Goal: Transaction & Acquisition: Purchase product/service

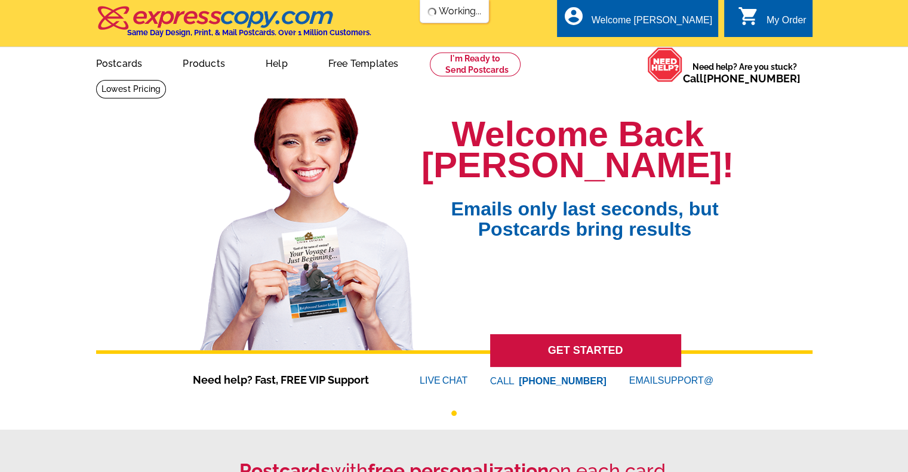
click at [117, 64] on link "Postcards" at bounding box center [119, 62] width 85 height 28
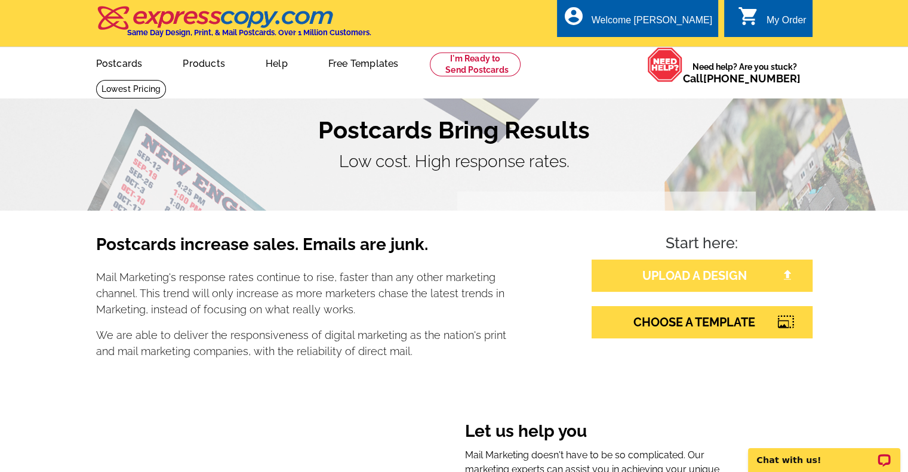
click at [737, 281] on link "UPLOAD A DESIGN" at bounding box center [701, 276] width 221 height 32
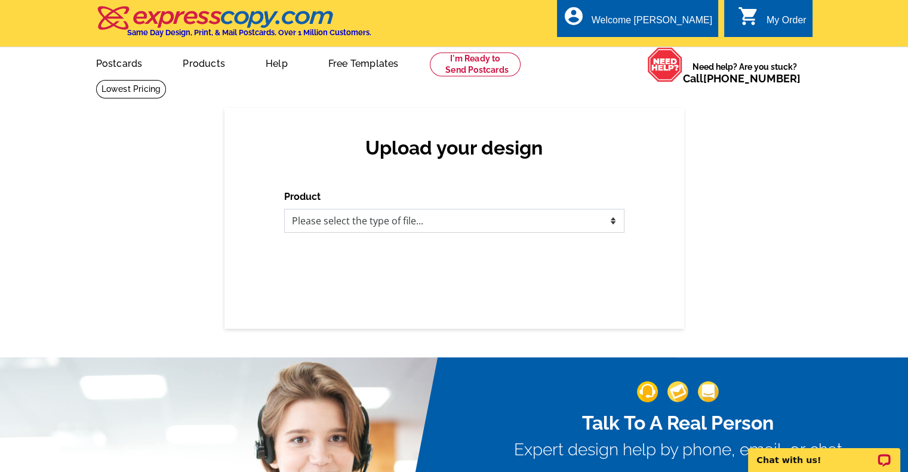
click at [406, 220] on select "Please select the type of file... Postcards Business Cards Letters and flyers G…" at bounding box center [454, 221] width 340 height 24
select select "1"
click at [284, 209] on select "Please select the type of file... Postcards Business Cards Letters and flyers G…" at bounding box center [454, 221] width 340 height 24
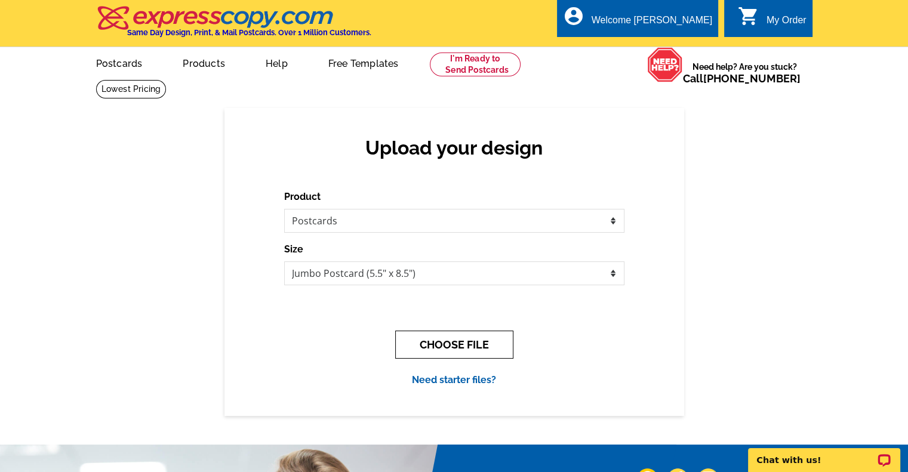
click at [468, 350] on button "CHOOSE FILE" at bounding box center [454, 345] width 118 height 28
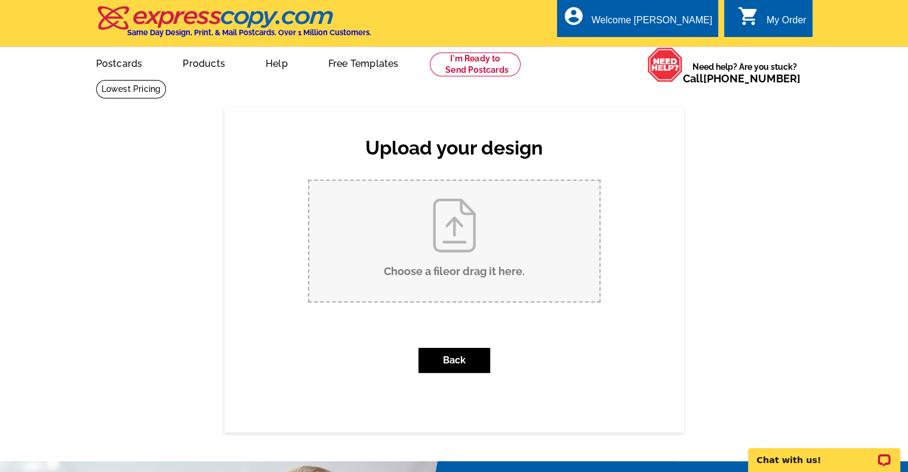
click at [430, 243] on input "Choose a file or drag it here ." at bounding box center [454, 241] width 290 height 121
type input "C:\fakepath\Tolson.pdf"
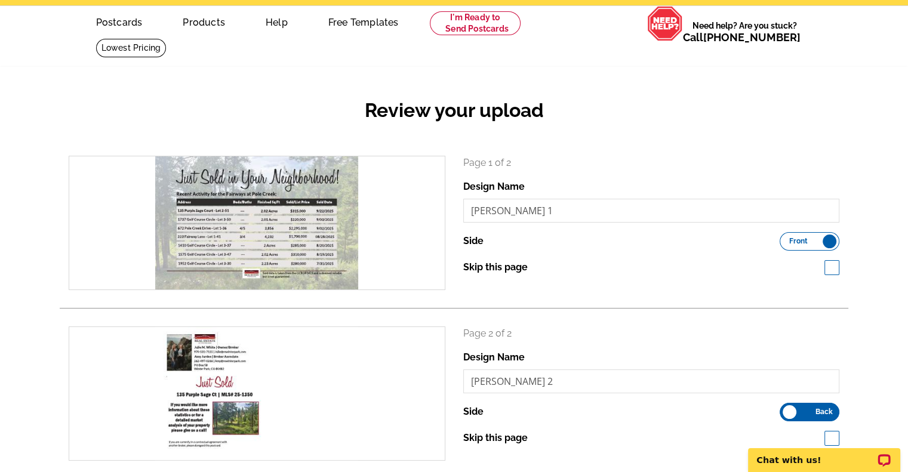
scroll to position [119, 0]
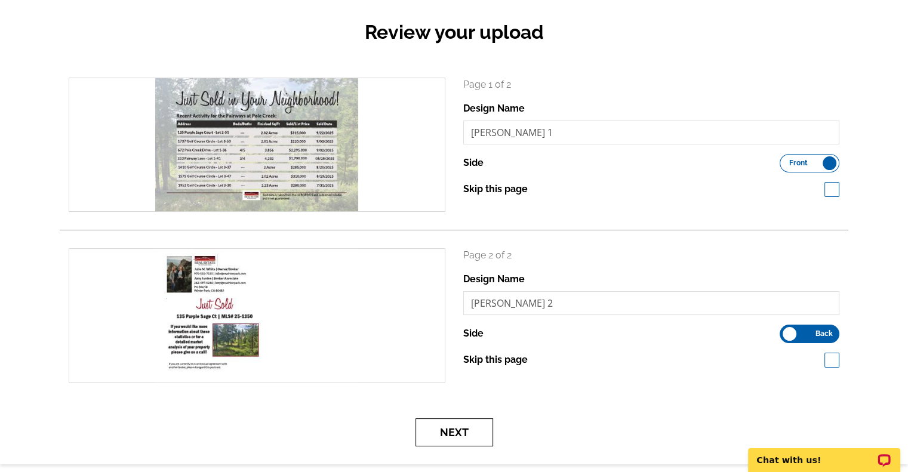
click at [458, 432] on button "Next" at bounding box center [454, 432] width 78 height 28
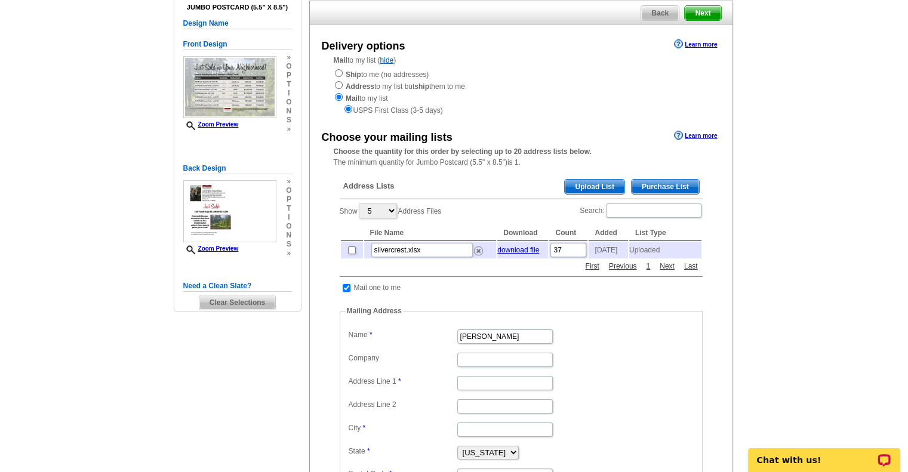
scroll to position [119, 0]
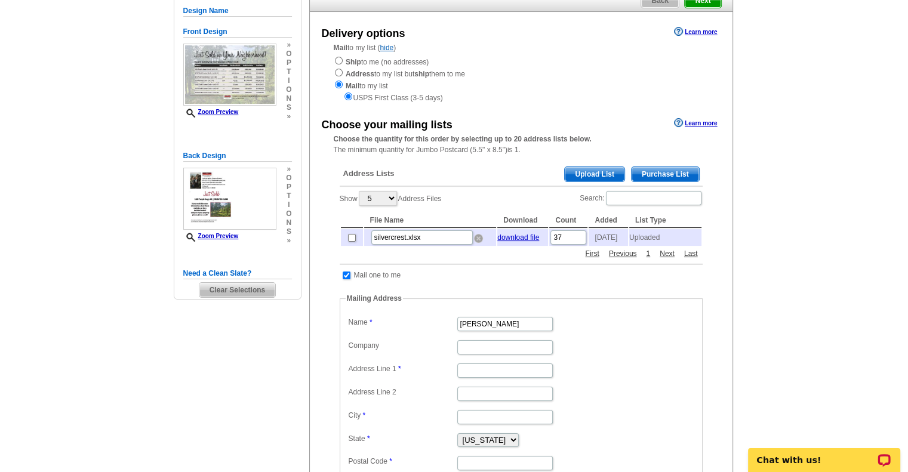
click at [480, 243] on img at bounding box center [478, 238] width 9 height 9
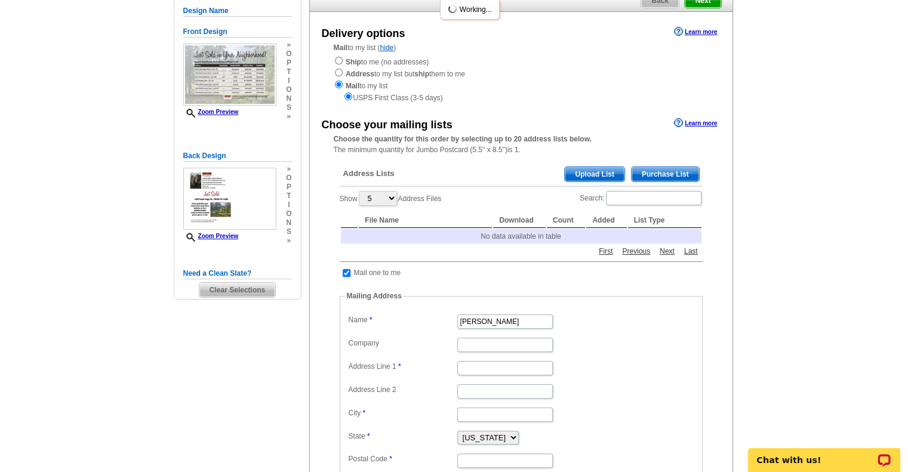
click at [593, 175] on span "Upload List" at bounding box center [594, 174] width 59 height 14
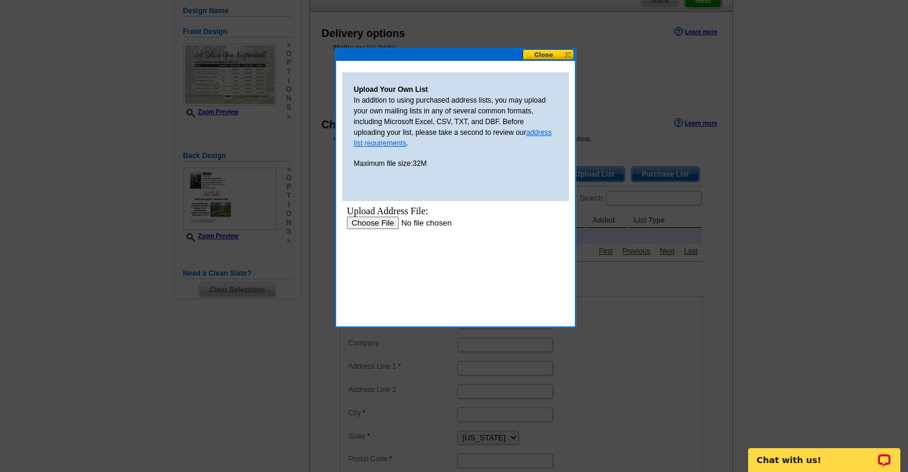
scroll to position [0, 0]
click at [374, 226] on input "file" at bounding box center [421, 223] width 151 height 13
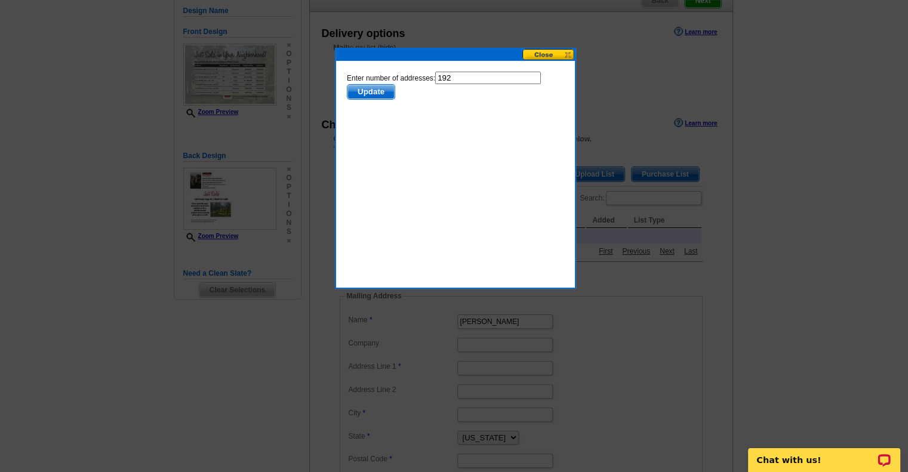
click at [366, 93] on span "Update" at bounding box center [370, 92] width 47 height 14
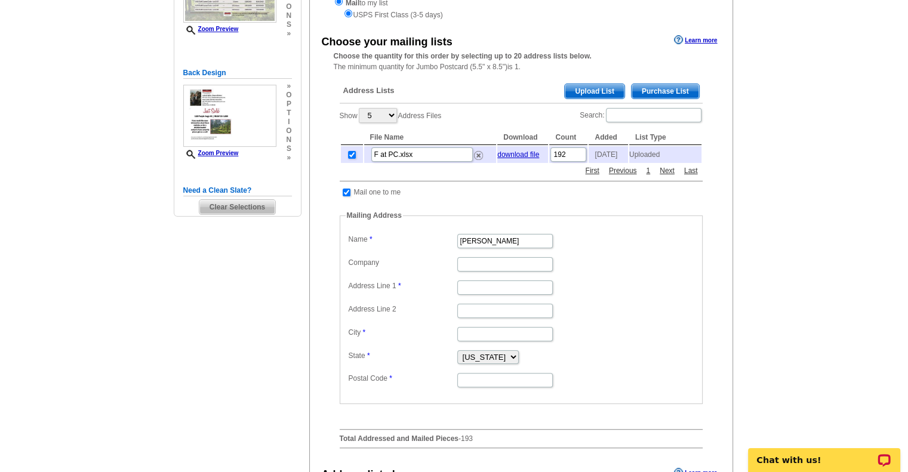
scroll to position [239, 0]
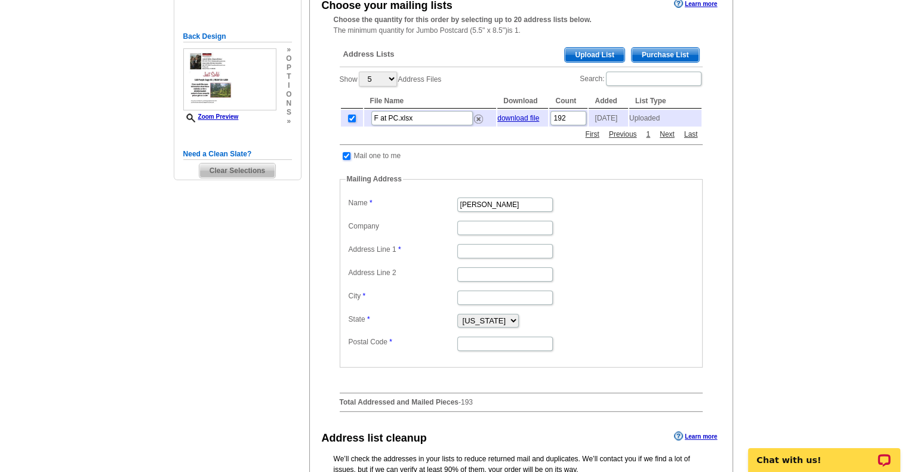
click at [346, 159] on input "checkbox" at bounding box center [347, 156] width 8 height 8
checkbox input "false"
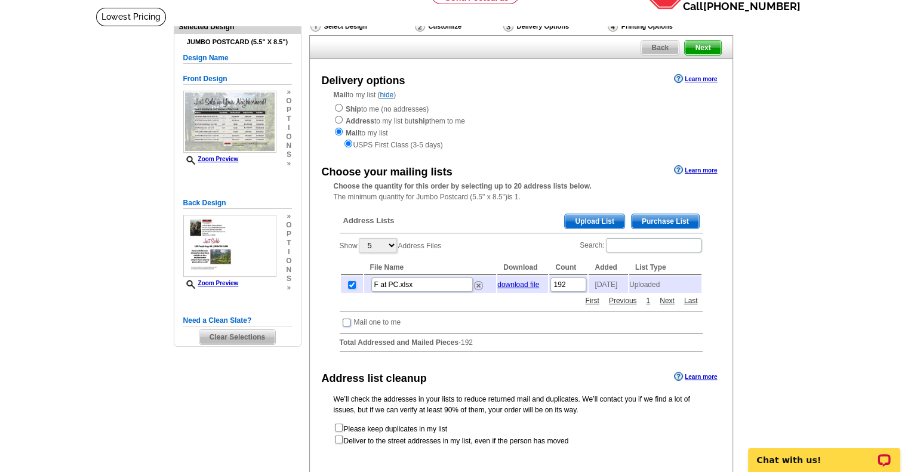
scroll to position [179, 0]
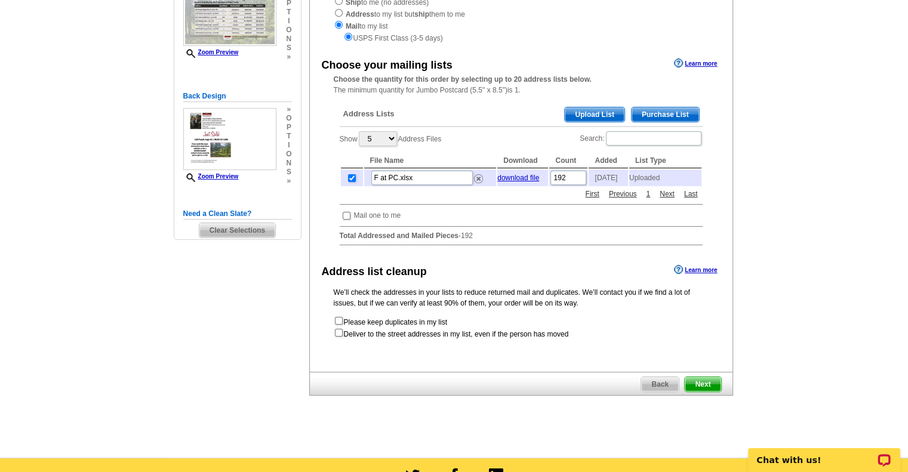
click at [707, 386] on span "Next" at bounding box center [703, 384] width 36 height 14
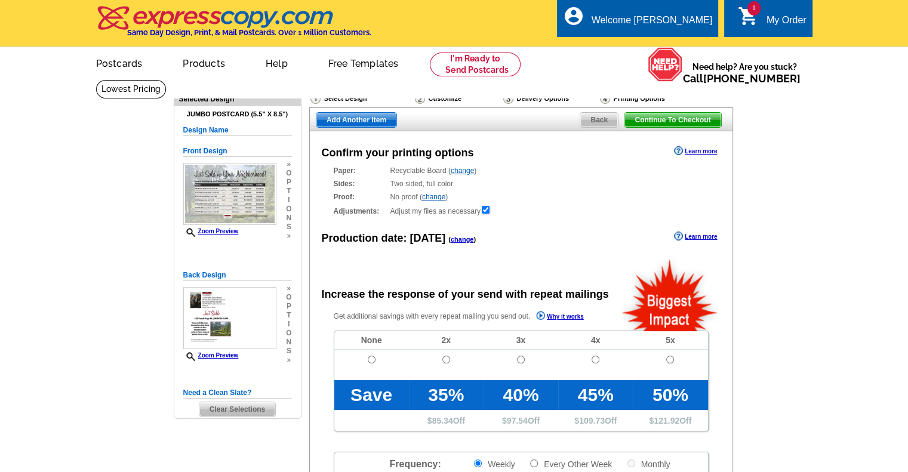
radio input "false"
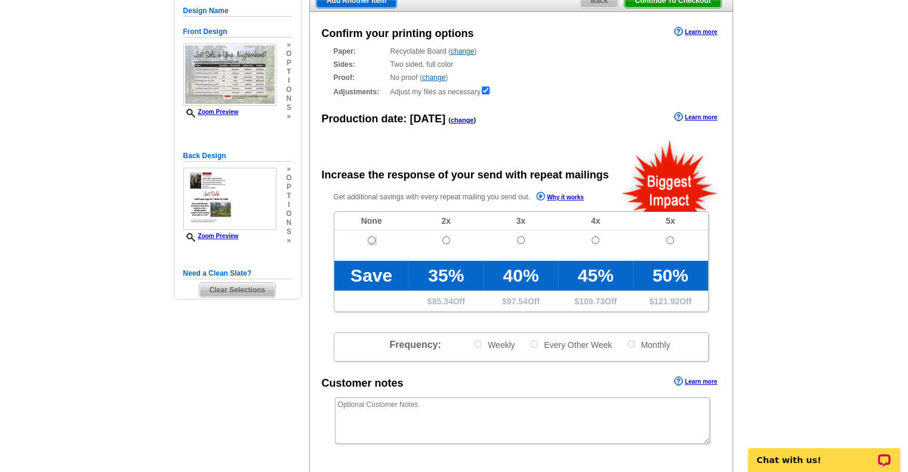
click at [369, 241] on input "radio" at bounding box center [372, 240] width 8 height 8
radio input "true"
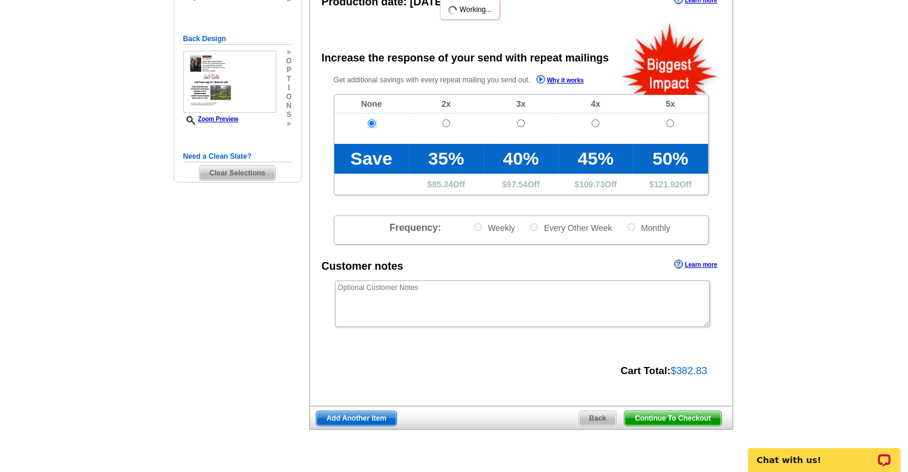
scroll to position [239, 0]
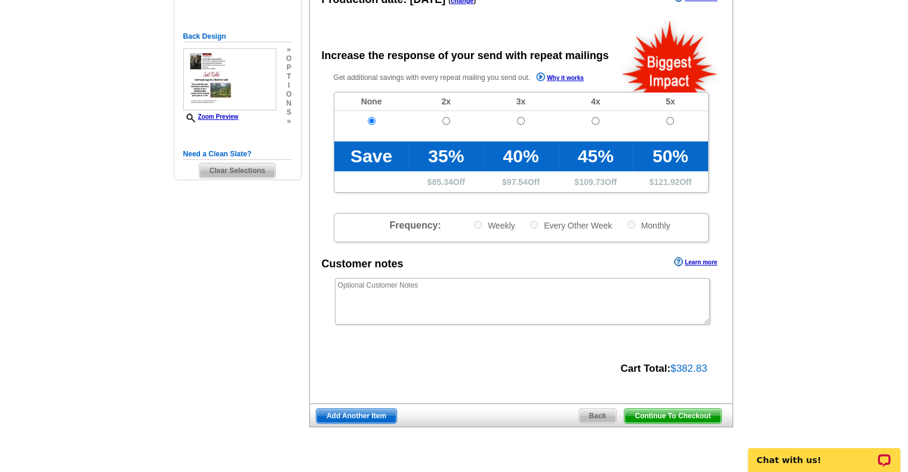
click at [657, 417] on span "Continue To Checkout" at bounding box center [672, 416] width 96 height 14
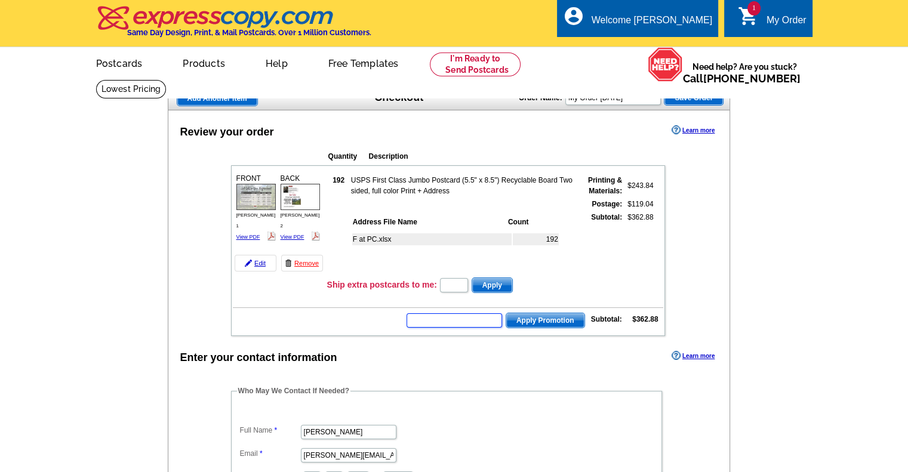
click at [476, 319] on input "text" at bounding box center [453, 320] width 95 height 14
type input "GROW0825"
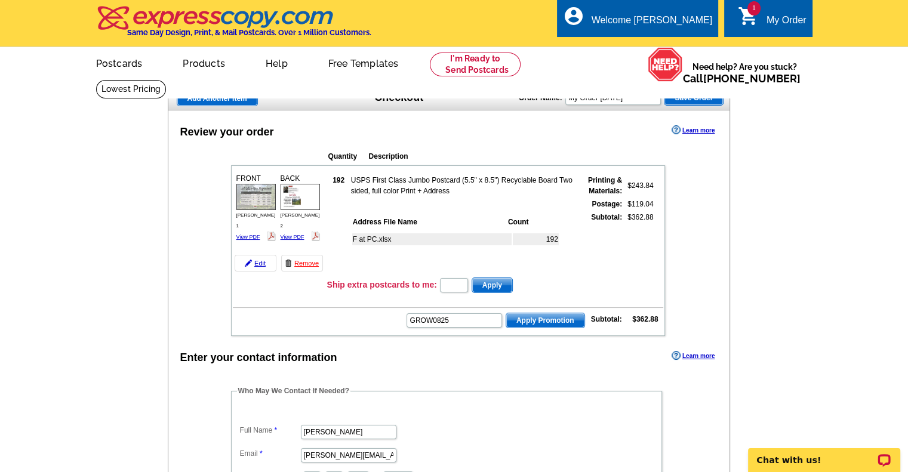
click at [550, 319] on span "Apply Promotion" at bounding box center [545, 320] width 78 height 14
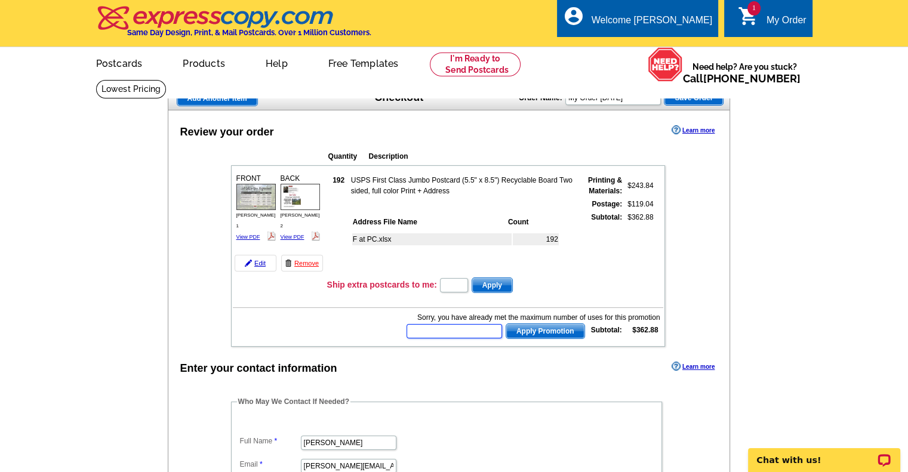
click at [489, 326] on input "text" at bounding box center [453, 331] width 95 height 14
type input "GROW0925"
click at [565, 330] on span "Apply Promotion" at bounding box center [545, 331] width 78 height 14
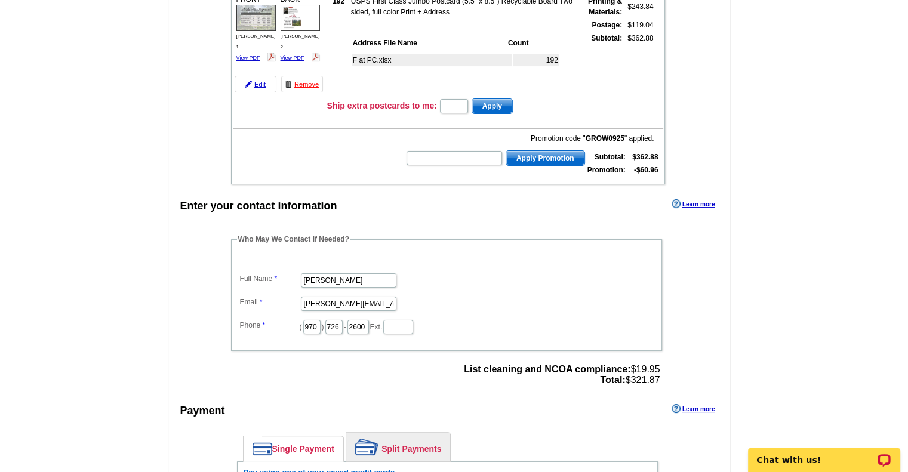
scroll to position [358, 0]
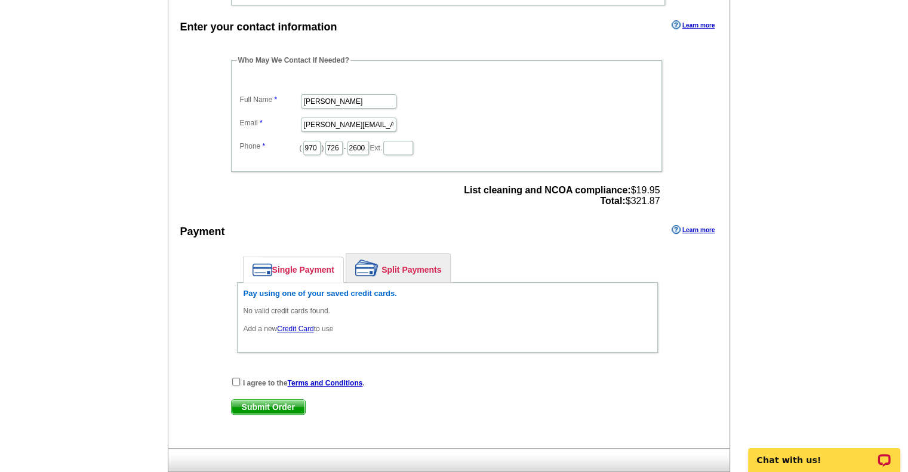
click at [294, 325] on link "Credit Card" at bounding box center [295, 329] width 36 height 8
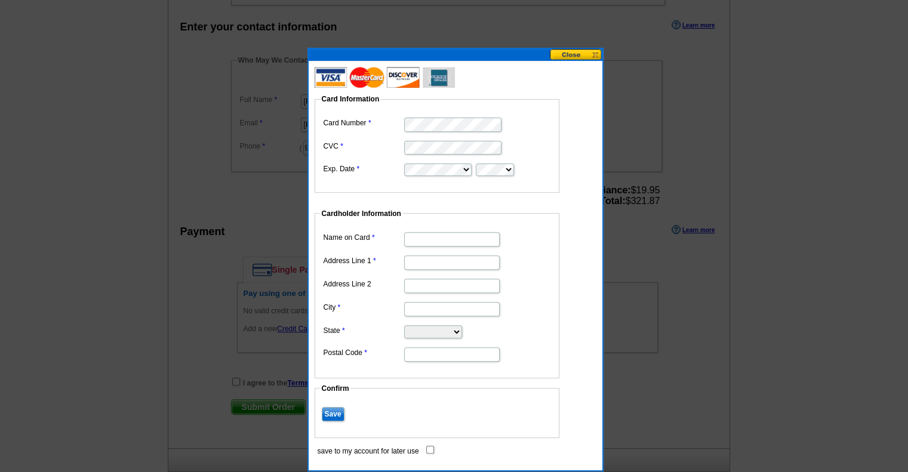
click at [466, 115] on dd at bounding box center [437, 124] width 233 height 19
click at [436, 235] on input "Name on Card" at bounding box center [451, 239] width 95 height 14
type input "[PERSON_NAME]"
click at [451, 266] on input "Address Line 1" at bounding box center [451, 262] width 95 height 14
type input "PO Box 703"
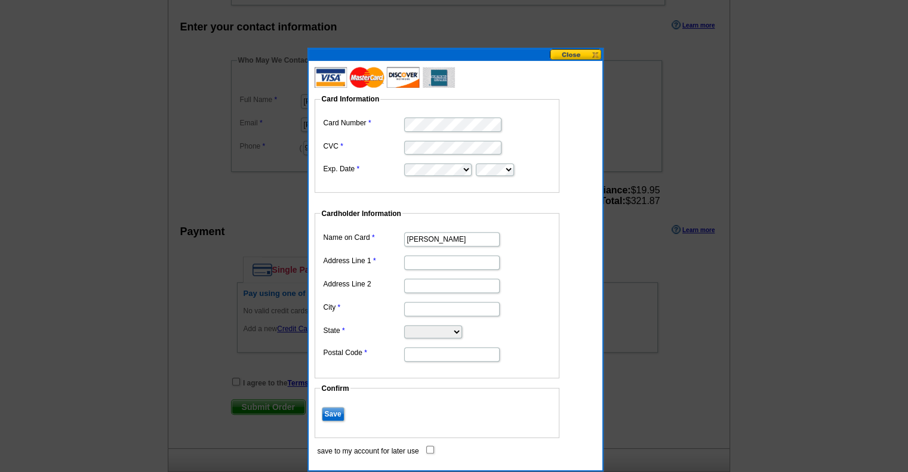
type input "[GEOGRAPHIC_DATA]"
select select "CO"
type input "80482"
click at [337, 414] on input "Save" at bounding box center [333, 414] width 23 height 14
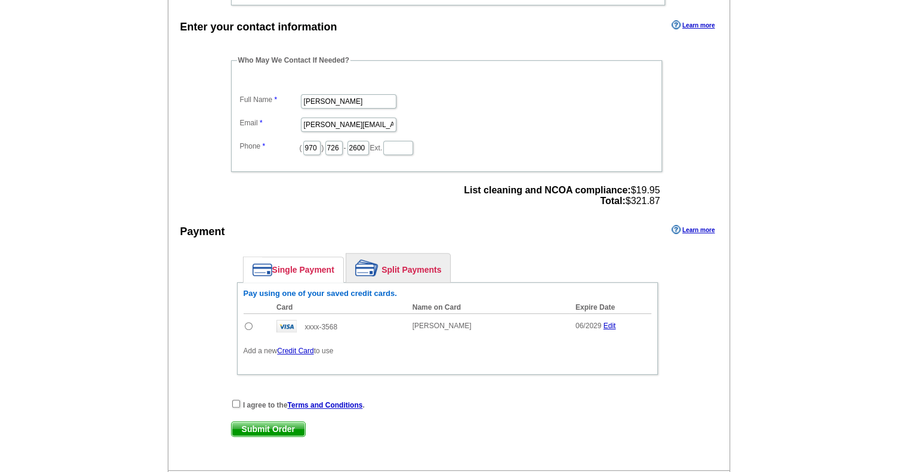
click at [248, 322] on input "radio" at bounding box center [249, 326] width 8 height 8
radio input "true"
click at [234, 400] on input "checkbox" at bounding box center [236, 404] width 8 height 8
checkbox input "true"
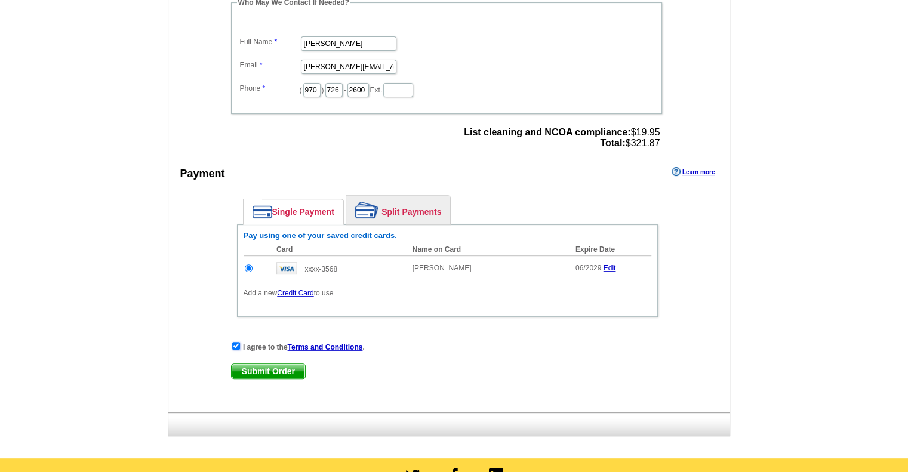
scroll to position [418, 0]
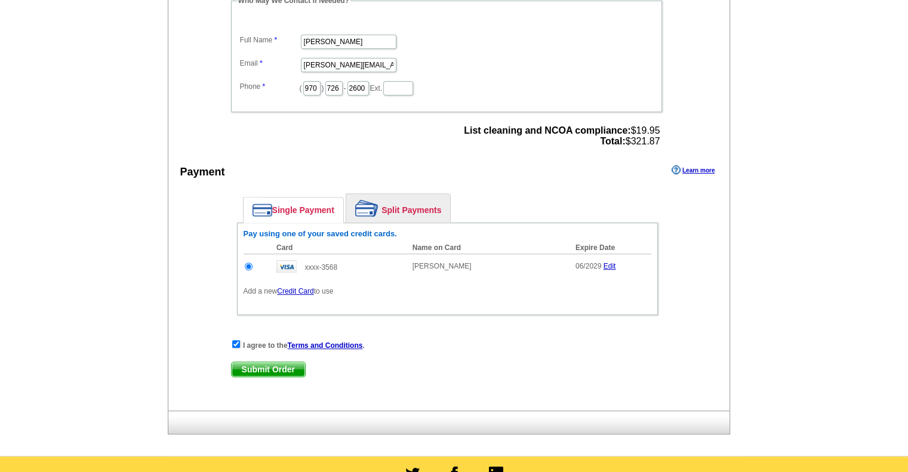
click at [275, 365] on span "Submit Order" at bounding box center [268, 369] width 73 height 14
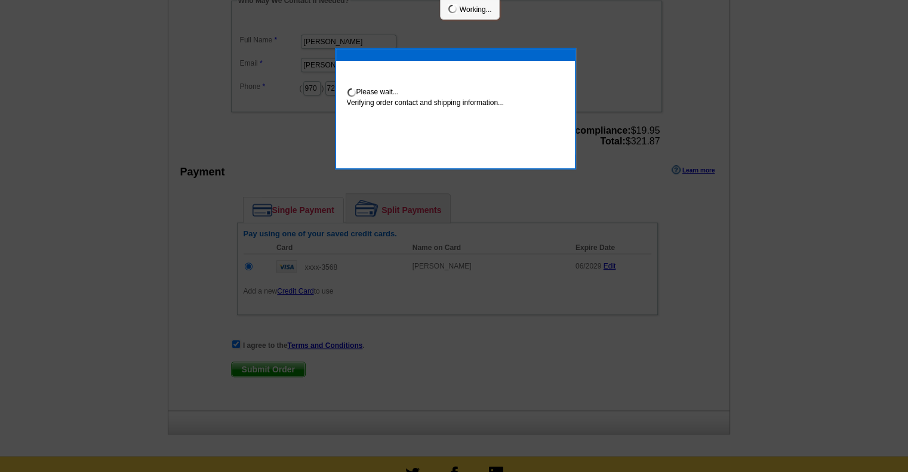
scroll to position [413, 0]
